Goal: Book appointment/travel/reservation

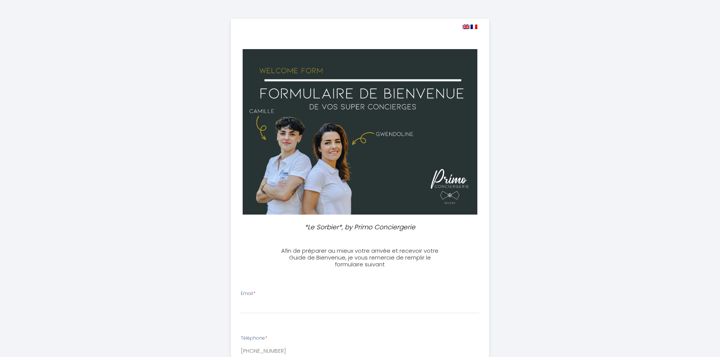
select select
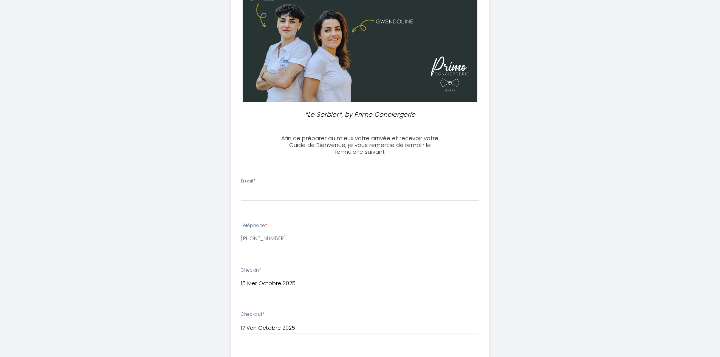
scroll to position [113, 0]
click at [254, 194] on input "Email *" at bounding box center [360, 194] width 239 height 14
type input "[EMAIL_ADDRESS][DOMAIN_NAME]"
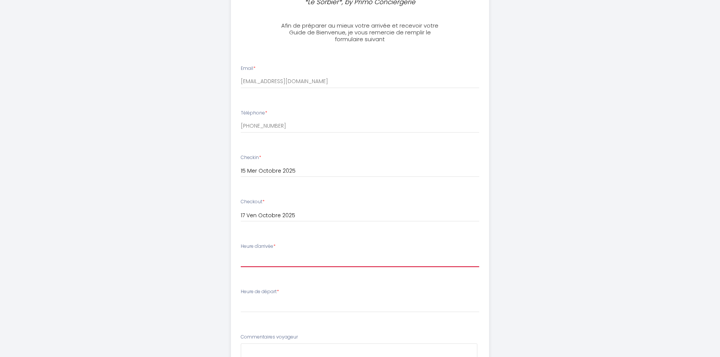
click at [255, 262] on select "16:00 16:30 17:00 17:30 18:00 18:30 19:00 19:30 20:00 20:30 21:00 21:30 22:00 2…" at bounding box center [360, 260] width 239 height 14
select select "22:30"
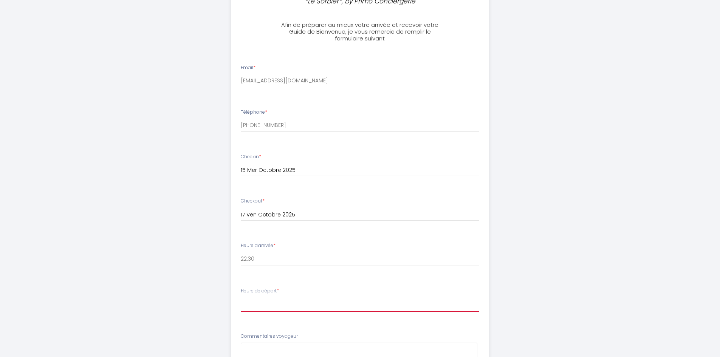
click at [246, 310] on select "00:00 00:30 01:00 01:30 02:00 02:30 03:00 03:30 04:00 04:30 05:00 05:30 06:00 0…" at bounding box center [360, 305] width 239 height 14
select select "08:00"
click at [241, 298] on select "00:00 00:30 01:00 01:30 02:00 02:30 03:00 03:30 04:00 04:30 05:00 05:30 06:00 0…" at bounding box center [360, 305] width 239 height 14
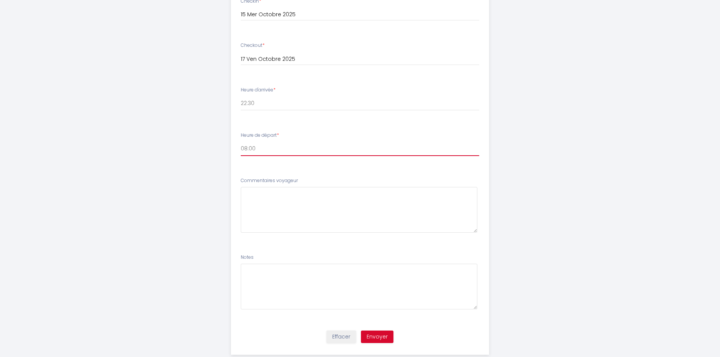
scroll to position [399, 0]
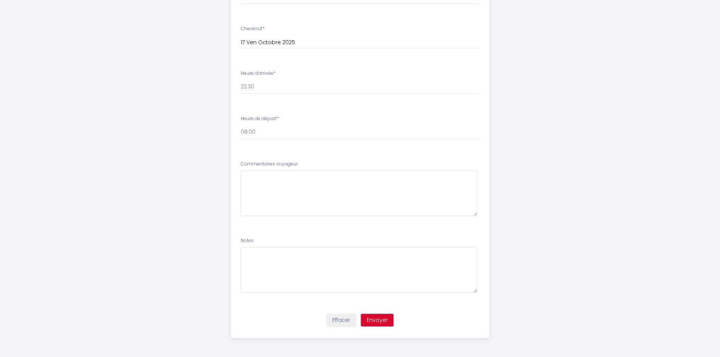
click at [374, 319] on button "Envoyer" at bounding box center [377, 320] width 33 height 13
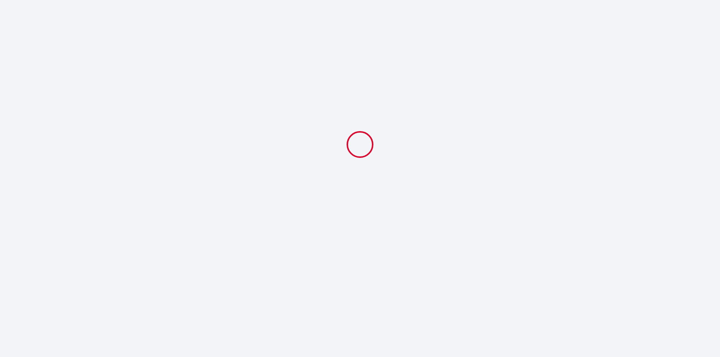
scroll to position [0, 0]
select select "22:30"
select select "08:00"
